Goal: Transaction & Acquisition: Purchase product/service

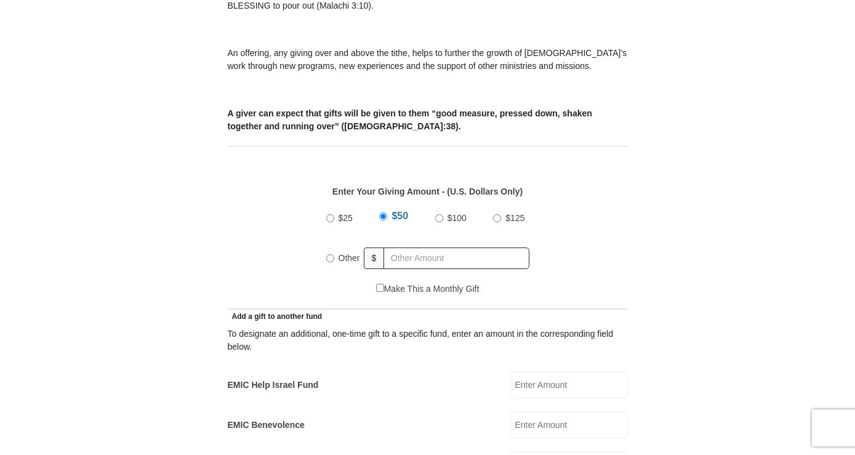
click at [330, 254] on input "Other" at bounding box center [330, 258] width 8 height 8
radio input "true"
click at [329, 252] on input "Other" at bounding box center [330, 256] width 8 height 8
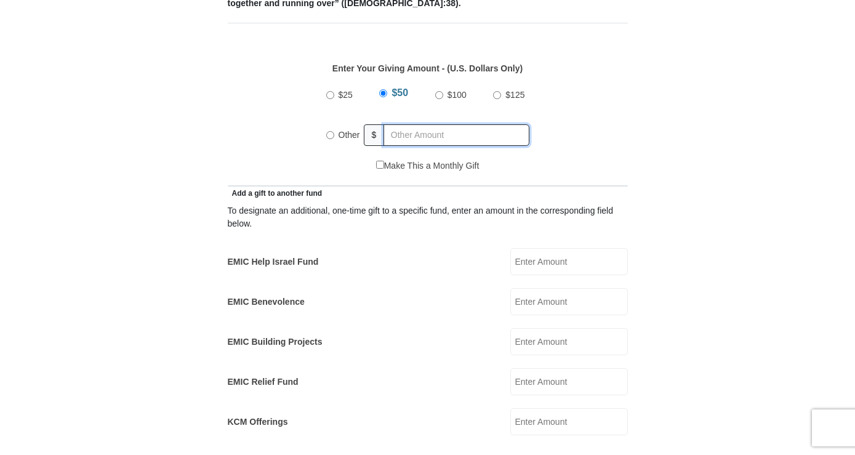
radio input "true"
click at [396, 124] on input "text" at bounding box center [458, 135] width 141 height 22
type input "135.00"
click at [540, 248] on input "EMIC Help Israel Fund" at bounding box center [569, 261] width 118 height 27
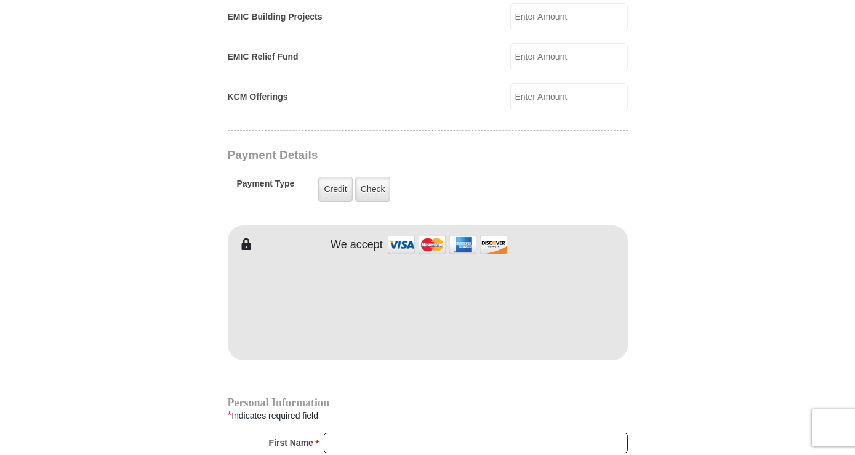
scroll to position [923, 0]
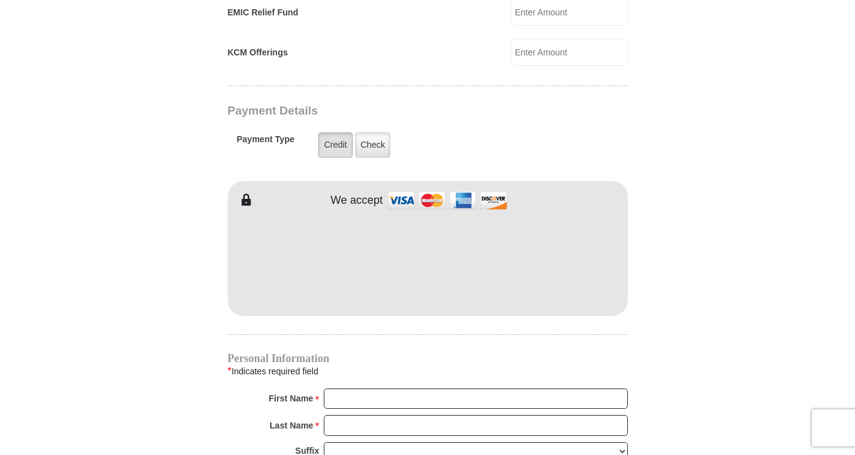
type input "50.00"
click at [331, 132] on label "Credit" at bounding box center [335, 144] width 34 height 25
click at [0, 0] on input "Credit" at bounding box center [0, 0] width 0 height 0
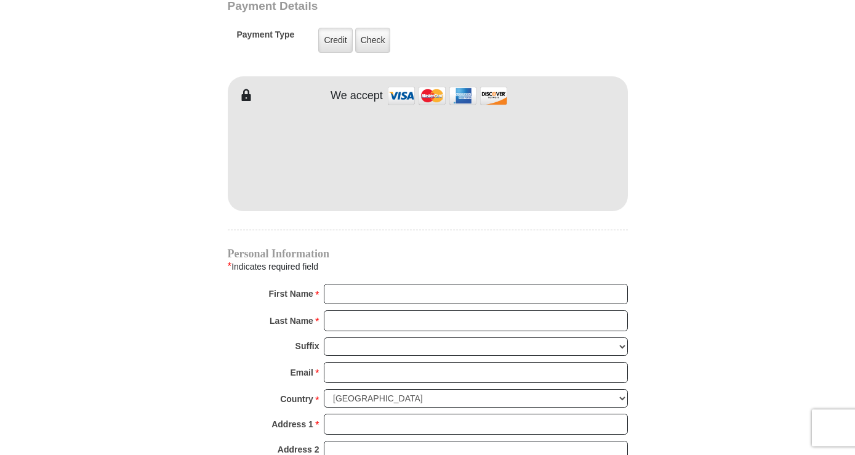
scroll to position [1046, 0]
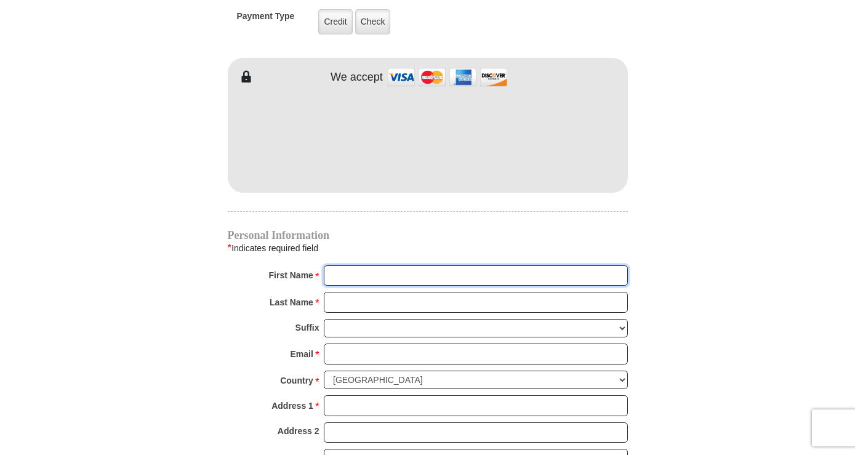
click at [338, 265] on input "First Name *" at bounding box center [476, 275] width 304 height 21
type input "[PERSON_NAME]"
click at [356, 292] on input "Last Name *" at bounding box center [476, 302] width 304 height 21
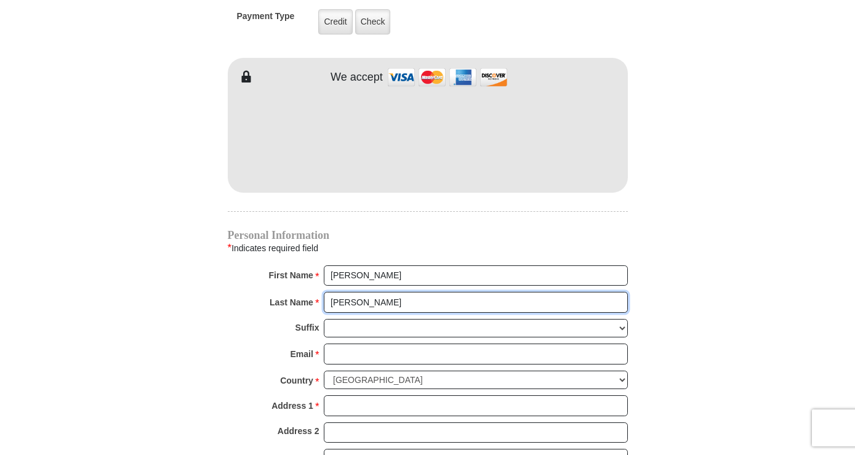
type input "[PERSON_NAME]"
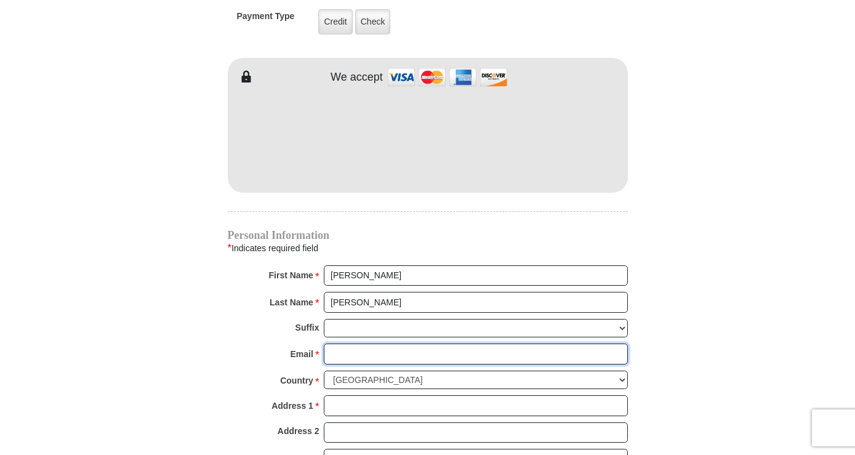
click at [371, 343] on input "Email *" at bounding box center [476, 353] width 304 height 21
type input "[EMAIL_ADDRESS][DOMAIN_NAME]"
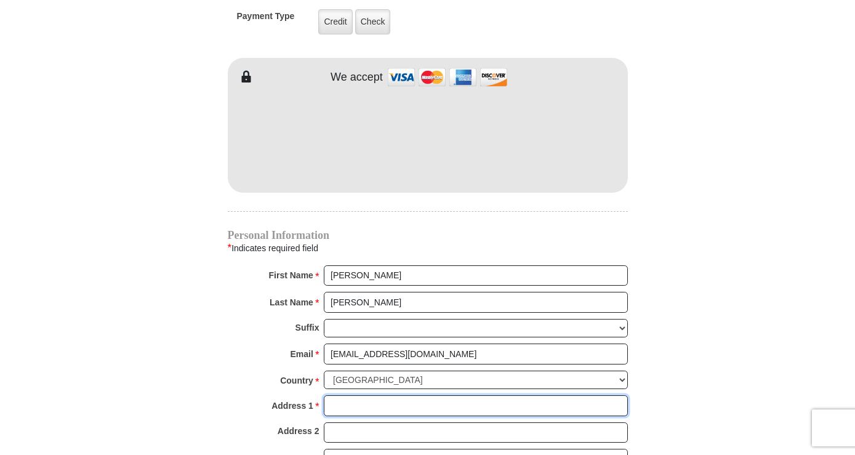
click at [348, 395] on input "Address 1 *" at bounding box center [476, 405] width 304 height 21
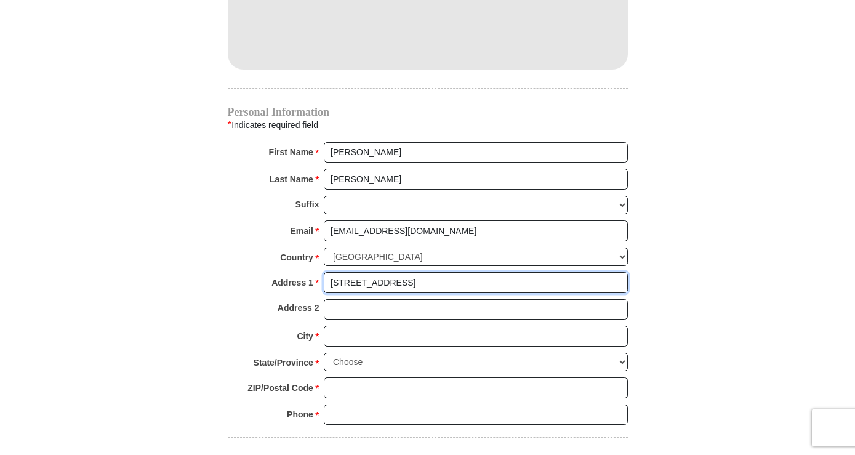
type input "[STREET_ADDRESS]"
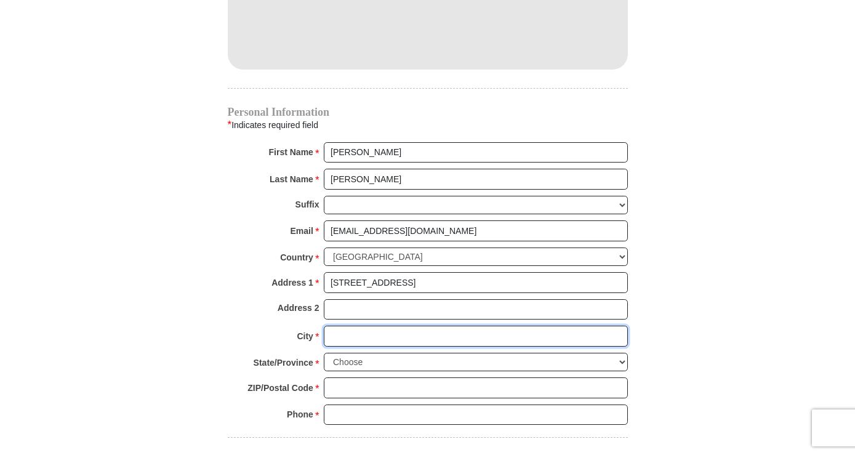
click at [343, 326] on input "City *" at bounding box center [476, 336] width 304 height 21
type input "[GEOGRAPHIC_DATA]"
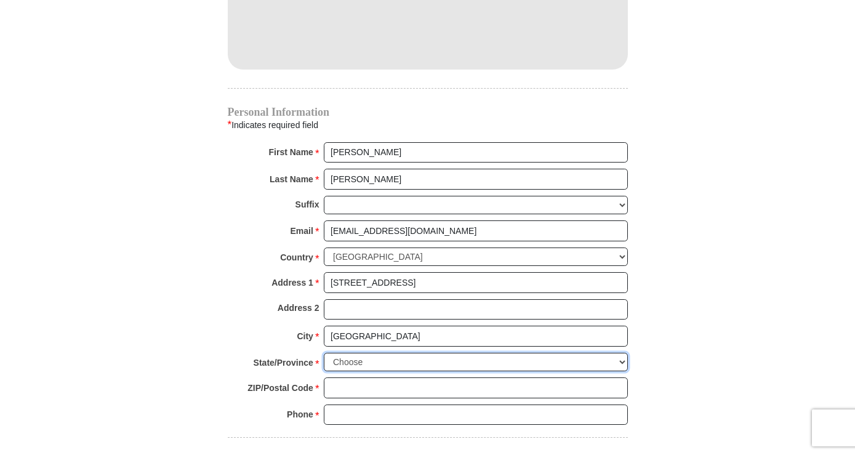
click at [620, 353] on select "Choose [US_STATE] [US_STATE] [US_STATE] [US_STATE] [US_STATE] Armed Forces Amer…" at bounding box center [476, 362] width 304 height 19
select select "OH"
click at [324, 353] on select "Choose [US_STATE] [US_STATE] [US_STATE] [US_STATE] [US_STATE] Armed Forces Amer…" at bounding box center [476, 362] width 304 height 19
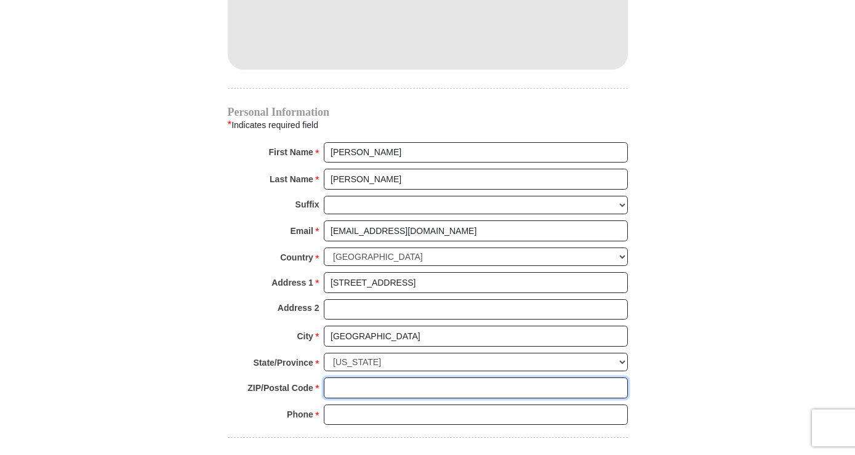
click at [334, 377] on input "ZIP/Postal Code *" at bounding box center [476, 387] width 304 height 21
type input "45402"
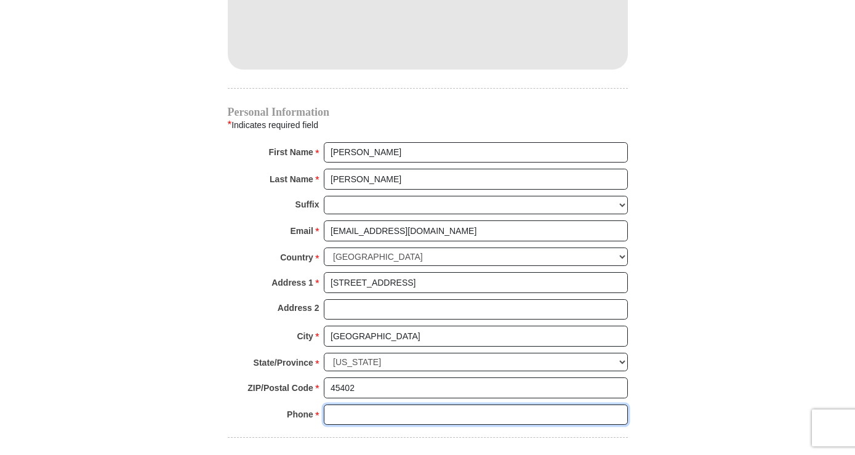
click at [364, 404] on input "Phone * *" at bounding box center [476, 414] width 304 height 21
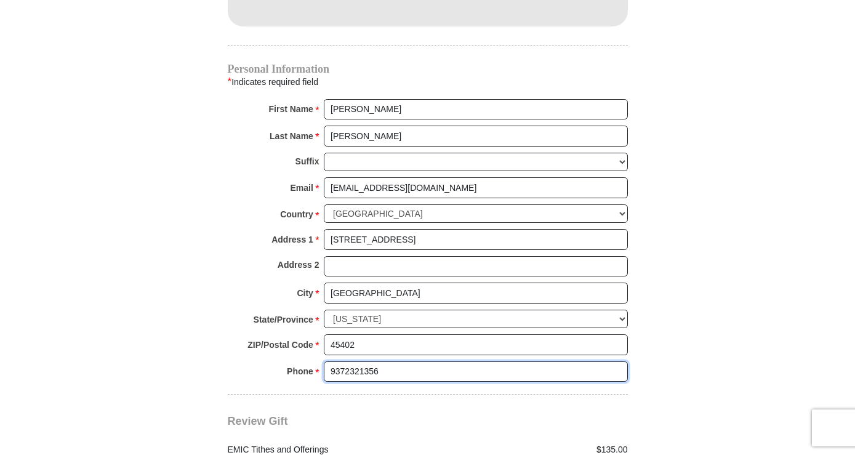
scroll to position [1354, 0]
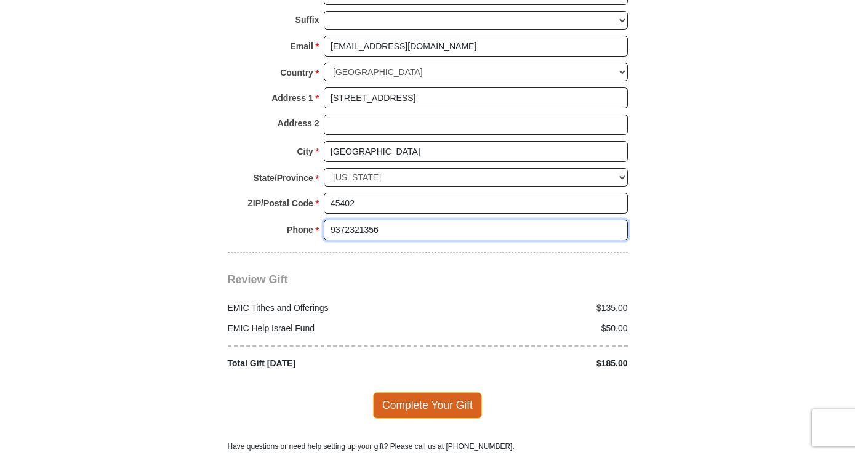
type input "9372321356"
click at [406, 393] on span "Complete Your Gift" at bounding box center [427, 405] width 109 height 26
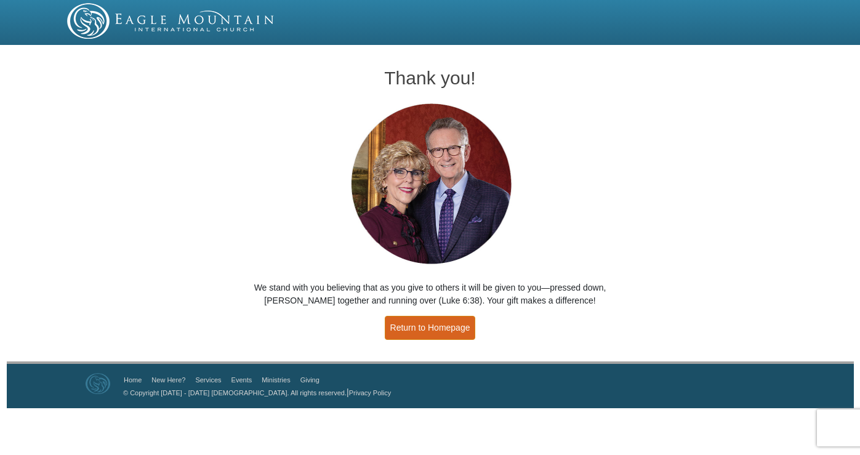
click at [401, 328] on link "Return to Homepage" at bounding box center [430, 328] width 91 height 24
